Goal: Check status: Check status

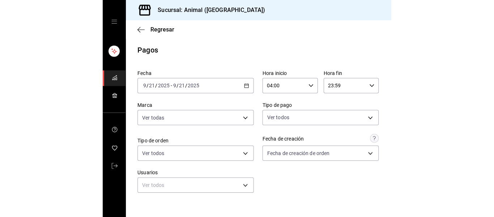
scroll to position [103, 0]
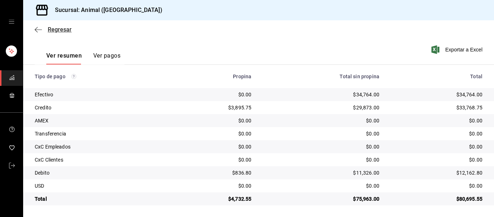
click at [39, 28] on icon "button" at bounding box center [38, 29] width 7 height 7
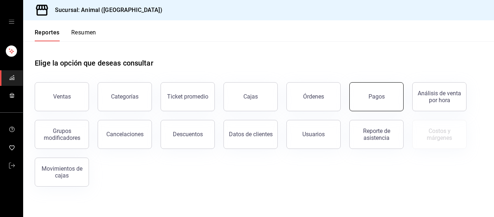
click at [288, 99] on div "Pagos" at bounding box center [377, 96] width 16 height 7
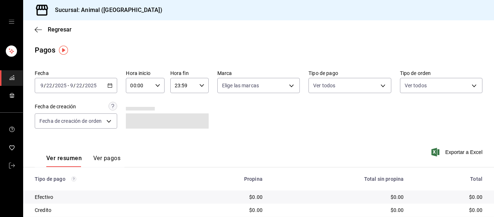
click at [109, 86] on icon "button" at bounding box center [110, 85] width 5 height 5
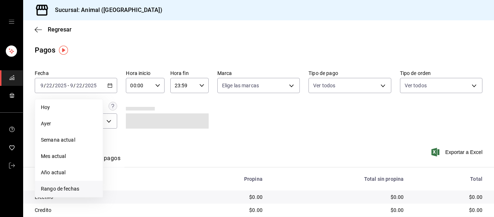
click at [83, 191] on span "Rango de fechas" at bounding box center [69, 189] width 56 height 8
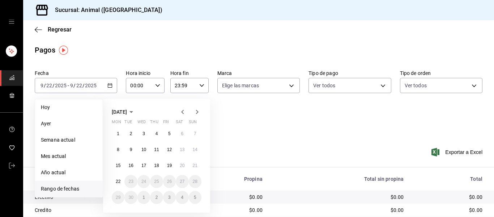
click at [83, 188] on span "Rango de fechas" at bounding box center [69, 189] width 56 height 8
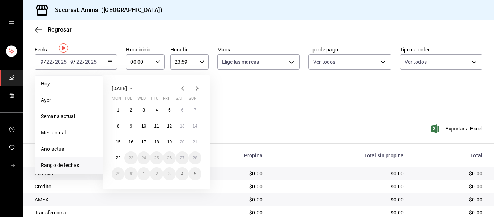
scroll to position [36, 0]
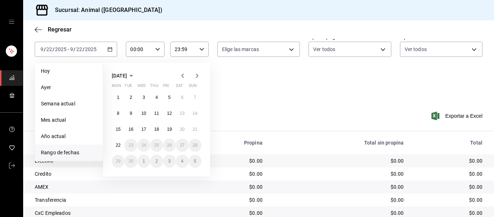
click at [199, 129] on button "21" at bounding box center [195, 129] width 13 height 13
click at [120, 145] on abbr "22" at bounding box center [118, 145] width 5 height 5
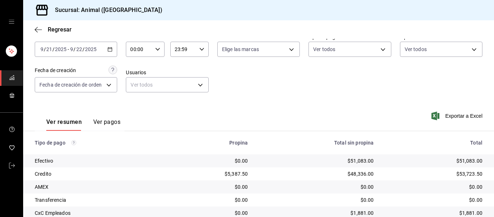
click at [157, 49] on \(Stroke\) "button" at bounding box center [158, 49] width 4 height 3
click at [138, 101] on span "04" at bounding box center [135, 101] width 8 height 6
type input "04:00"
click at [230, 87] on div at bounding box center [247, 108] width 494 height 217
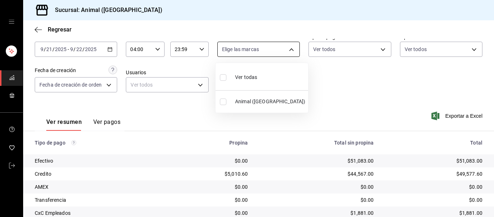
click at [288, 50] on body "Sucursal: Animal ([GEOGRAPHIC_DATA]) Regresar Pagos Fecha [DATE] [DATE] - [DATE…" at bounding box center [247, 108] width 494 height 217
click at [280, 70] on li "Ver todas" at bounding box center [262, 76] width 93 height 21
type input "96838179-8fbb-4073-aae3-1789726318c8"
checkbox input "true"
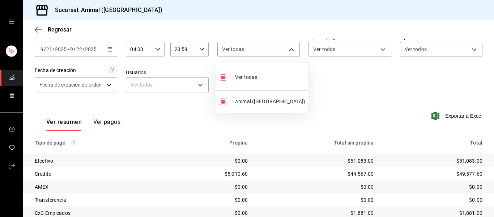
click at [288, 94] on div at bounding box center [247, 108] width 494 height 217
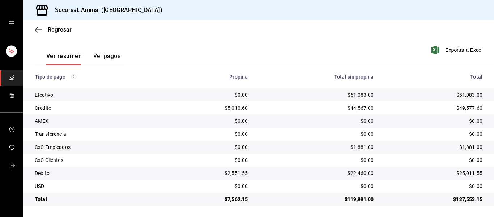
scroll to position [103, 0]
click at [39, 30] on icon "button" at bounding box center [38, 29] width 7 height 0
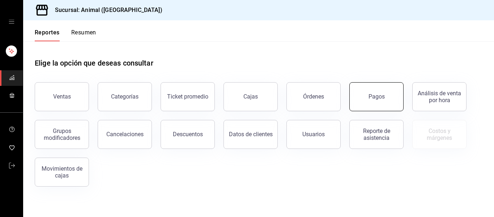
click at [288, 102] on button "Pagos" at bounding box center [377, 96] width 54 height 29
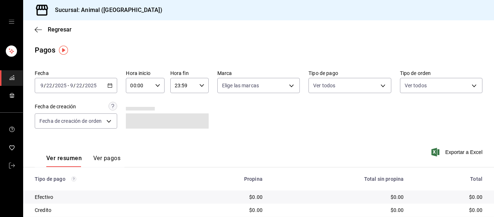
click at [110, 86] on icon "button" at bounding box center [110, 85] width 5 height 5
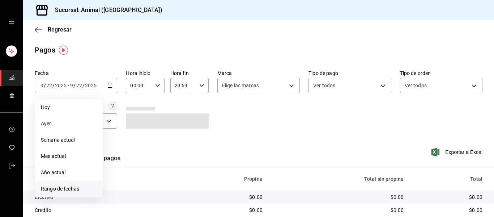
click at [92, 188] on span "Rango de fechas" at bounding box center [69, 189] width 56 height 8
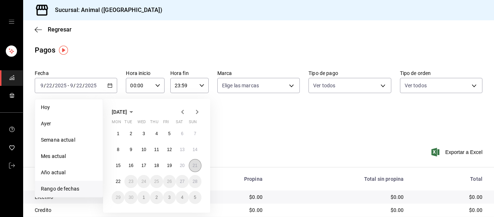
click at [199, 165] on button "21" at bounding box center [195, 165] width 13 height 13
click at [122, 182] on button "22" at bounding box center [118, 181] width 13 height 13
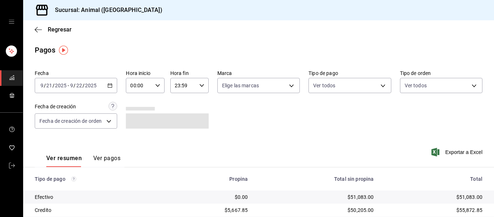
click at [157, 85] on icon "button" at bounding box center [157, 85] width 5 height 5
click at [139, 140] on button "02" at bounding box center [134, 138] width 16 height 14
click at [138, 139] on button "02" at bounding box center [134, 138] width 16 height 14
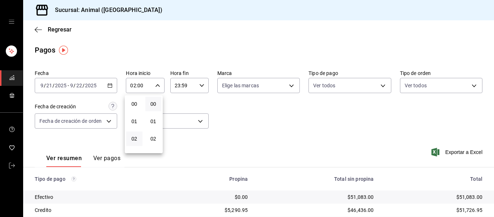
scroll to position [36, 0]
click at [138, 139] on button "04" at bounding box center [134, 137] width 16 height 14
type input "04:00"
click at [255, 146] on div at bounding box center [247, 108] width 494 height 217
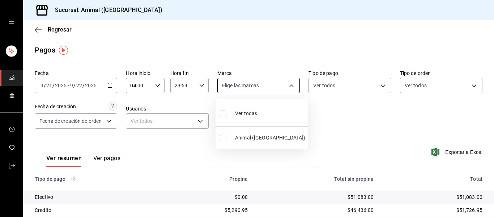
click at [288, 86] on body "Sucursal: Animal ([GEOGRAPHIC_DATA]) Regresar Pagos Fecha [DATE] [DATE] - [DATE…" at bounding box center [247, 108] width 494 height 217
click at [288, 105] on li "Ver todas" at bounding box center [262, 112] width 93 height 21
type input "96838179-8fbb-4073-aae3-1789726318c8"
checkbox input "true"
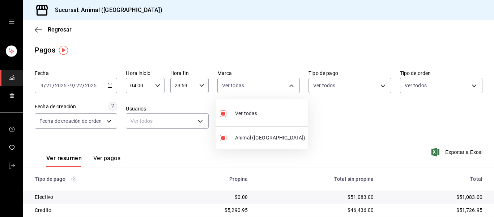
click at [288, 116] on div at bounding box center [247, 108] width 494 height 217
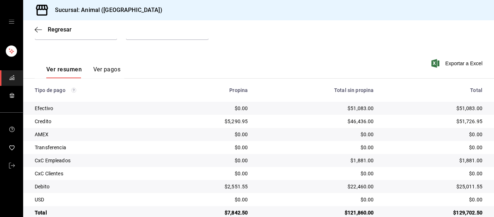
scroll to position [103, 0]
